Goal: Transaction & Acquisition: Obtain resource

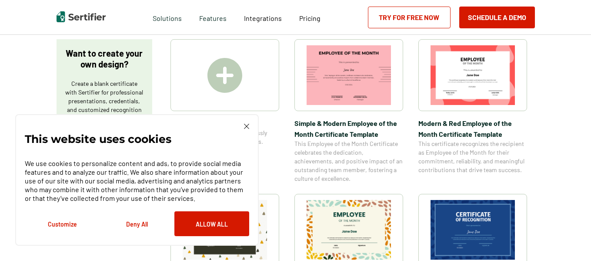
scroll to position [150, 0]
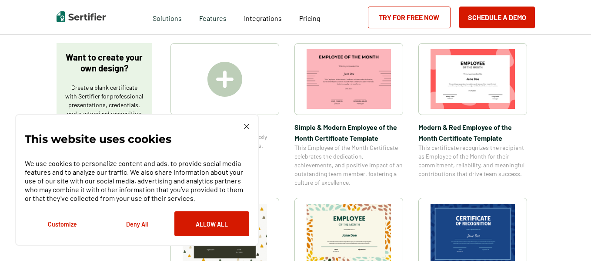
click at [242, 126] on div "This website uses cookies We use cookies to personalize content and ads, to pro…" at bounding box center [137, 180] width 225 height 112
click at [248, 127] on img at bounding box center [246, 126] width 5 height 5
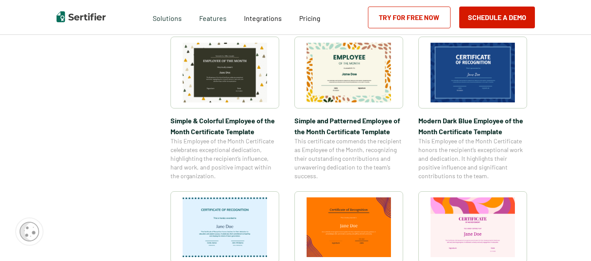
scroll to position [297, 0]
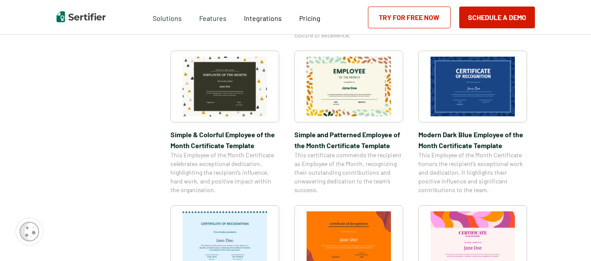
click at [188, 135] on span "Simple & Colorful Employee of the Month Certificate Template" at bounding box center [225, 140] width 109 height 22
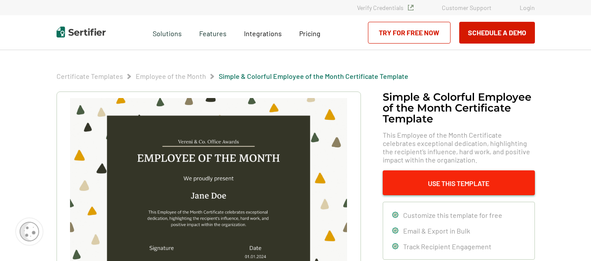
drag, startPoint x: 434, startPoint y: 159, endPoint x: 437, endPoint y: 186, distance: 27.1
click at [437, 186] on button "Use This Template" at bounding box center [459, 182] width 152 height 25
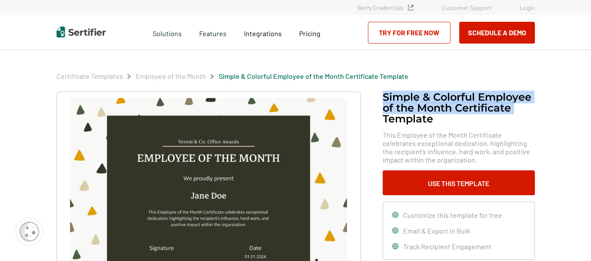
drag, startPoint x: 375, startPoint y: 126, endPoint x: 201, endPoint y: 137, distance: 173.6
click at [201, 137] on div "Simple & Colorful Employee of the Month Certificate Template This Employee of t…" at bounding box center [296, 218] width 479 height 255
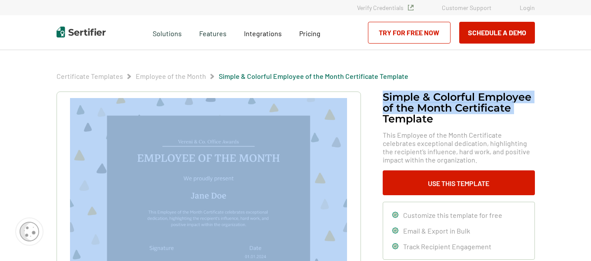
copy div "Simple & Colorful Employee of the Month Certificate"
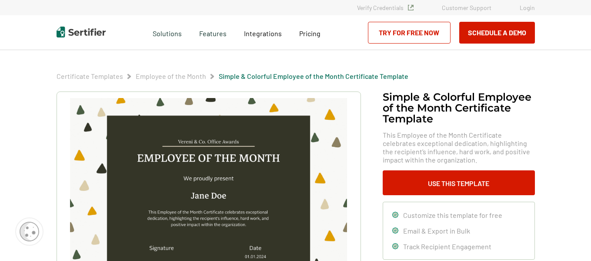
click at [454, 143] on span "This Employee of the Month Certificate celebrates exceptional dedication, highl…" at bounding box center [459, 147] width 152 height 33
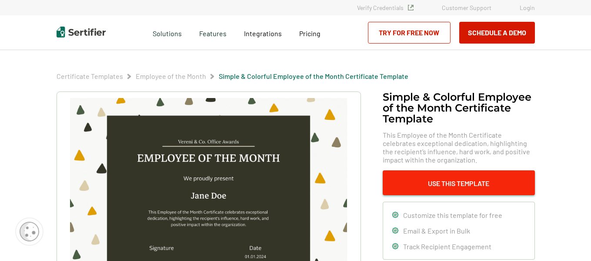
click at [426, 176] on button "Use This Template" at bounding box center [459, 182] width 152 height 25
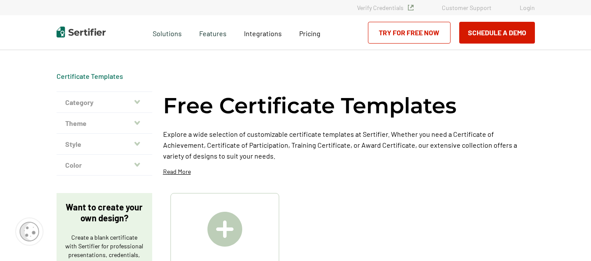
scroll to position [297, 0]
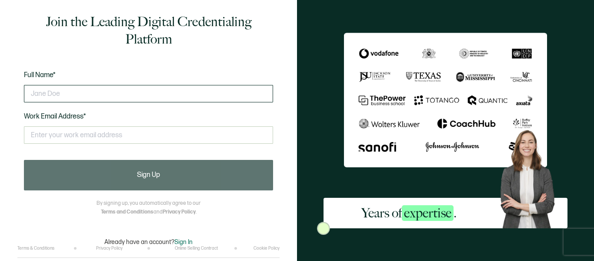
click at [216, 90] on input "text" at bounding box center [148, 93] width 249 height 17
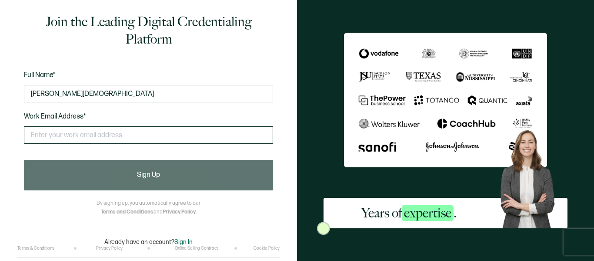
type input "Lindsey Luther"
click at [145, 139] on input "text" at bounding box center [148, 134] width 249 height 17
click at [144, 136] on input "text" at bounding box center [148, 134] width 249 height 17
type input "j"
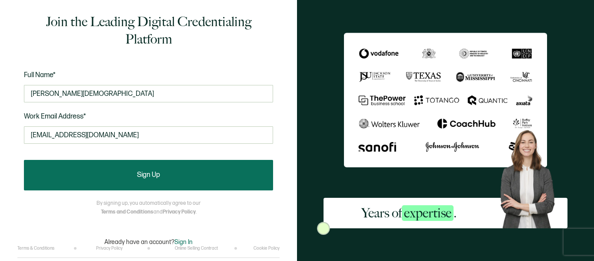
click at [150, 171] on span "Sign Up" at bounding box center [148, 174] width 23 height 7
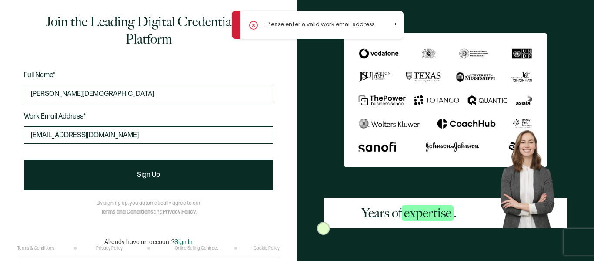
click at [110, 137] on input "bball1982@duck.com" at bounding box center [148, 134] width 249 height 17
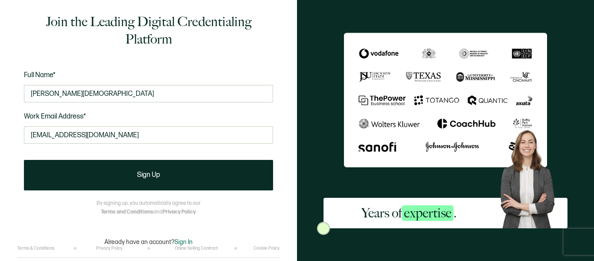
drag, startPoint x: 105, startPoint y: 142, endPoint x: 0, endPoint y: 154, distance: 106.0
click at [0, 154] on div "Join the Leading Digital Credentialing Platform Full Name* Lindsey Luther Work …" at bounding box center [148, 130] width 297 height 261
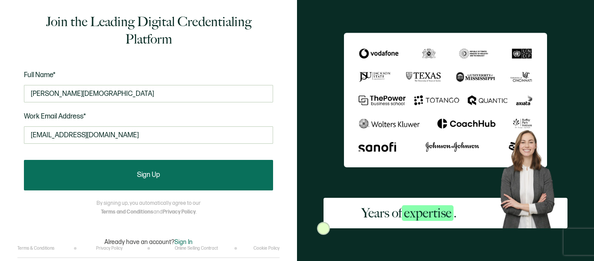
type input "lndsyluther1982@gmail.com"
click at [62, 177] on button "Sign Up" at bounding box center [148, 175] width 249 height 30
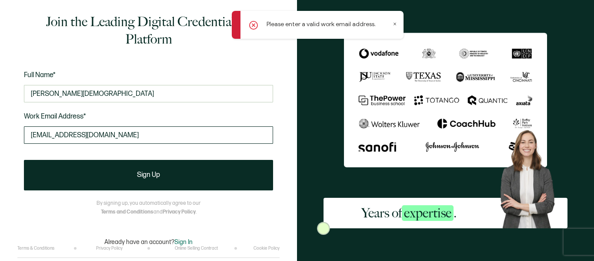
click at [162, 133] on input "lndsyluther1982@gmail.com" at bounding box center [148, 134] width 249 height 17
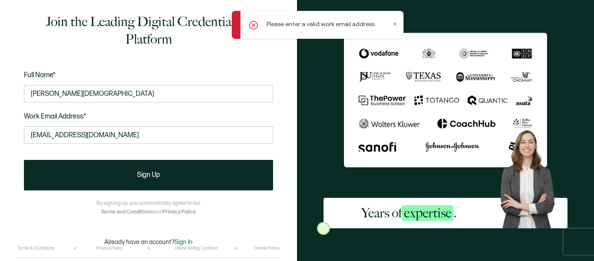
click at [251, 21] on icon at bounding box center [253, 25] width 9 height 9
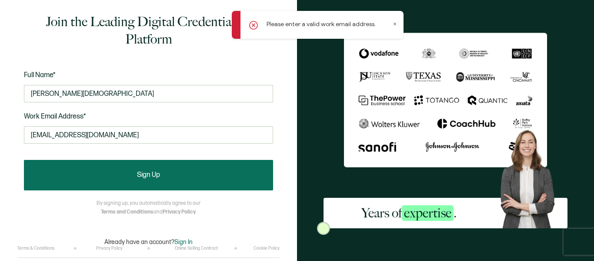
click at [158, 170] on button "Sign Up" at bounding box center [148, 175] width 249 height 30
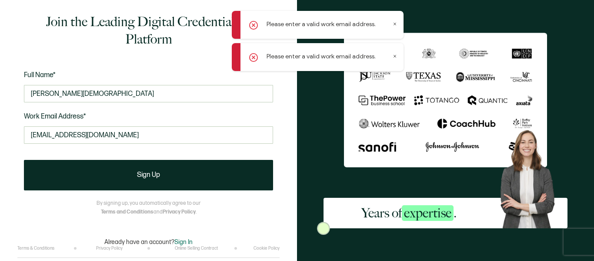
click at [257, 60] on icon at bounding box center [254, 58] width 8 height 8
